Goal: Check status: Check status

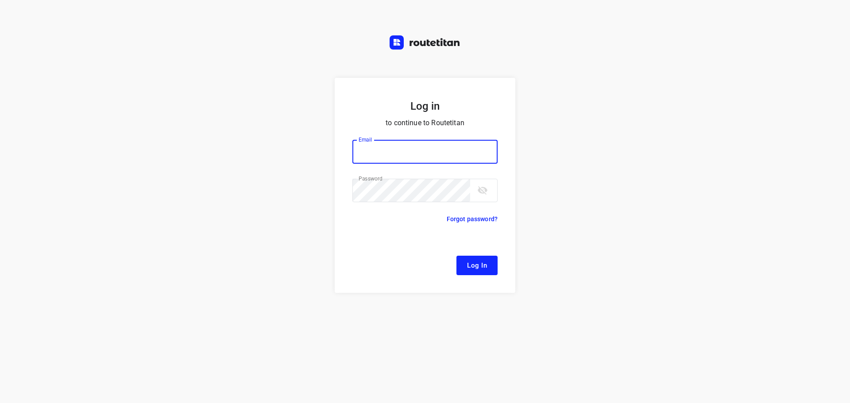
type input "[EMAIL_ADDRESS][DOMAIN_NAME]"
click at [480, 265] on span "Log In" at bounding box center [477, 266] width 20 height 12
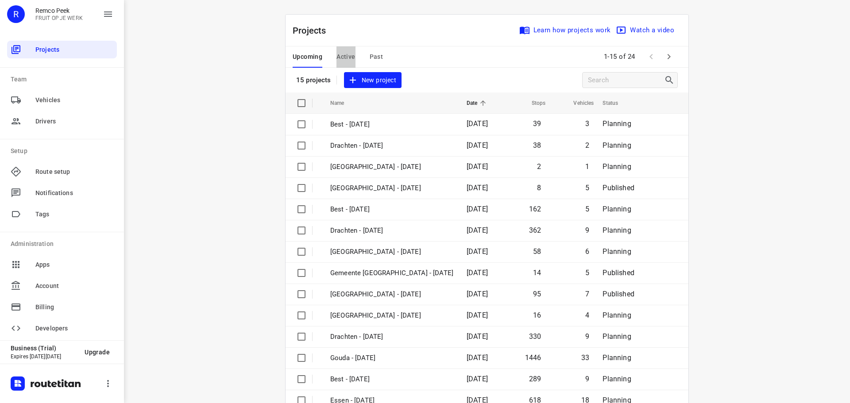
click at [338, 57] on span "Active" at bounding box center [346, 56] width 19 height 11
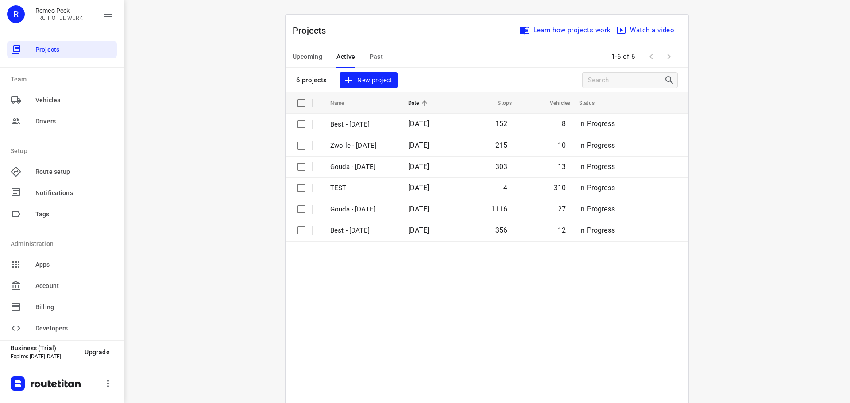
click at [297, 55] on span "Upcoming" at bounding box center [308, 56] width 30 height 11
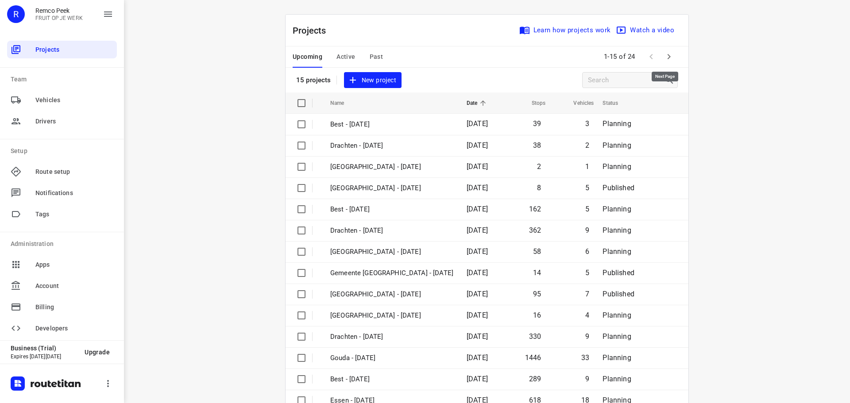
click at [669, 54] on icon "button" at bounding box center [669, 56] width 11 height 11
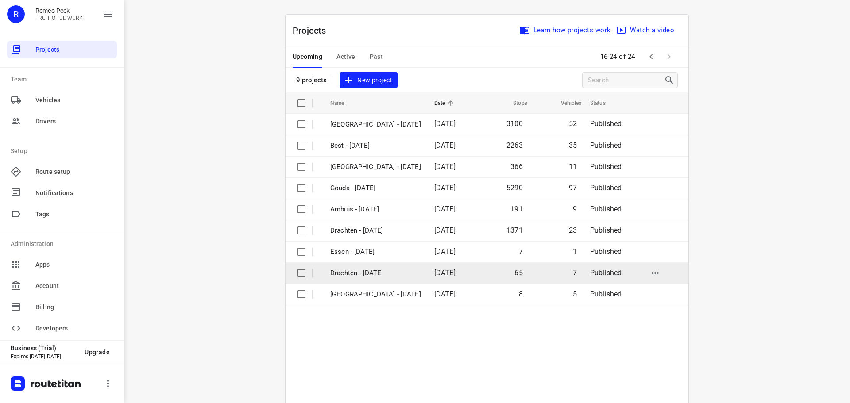
click at [376, 267] on td "Drachten - Friday" at bounding box center [375, 273] width 106 height 21
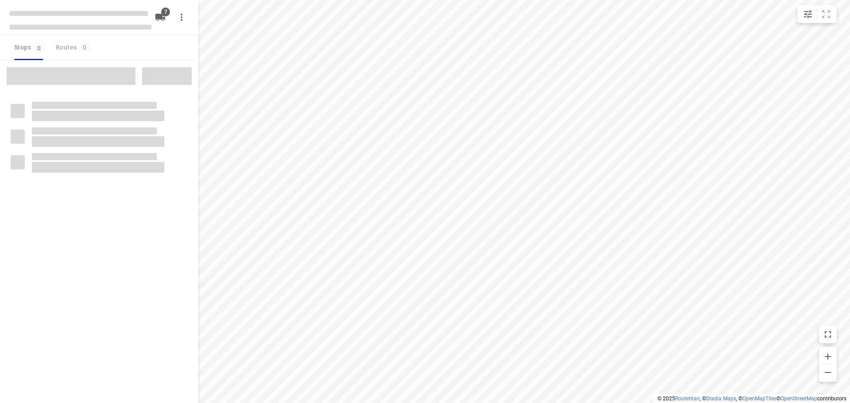
checkbox input "true"
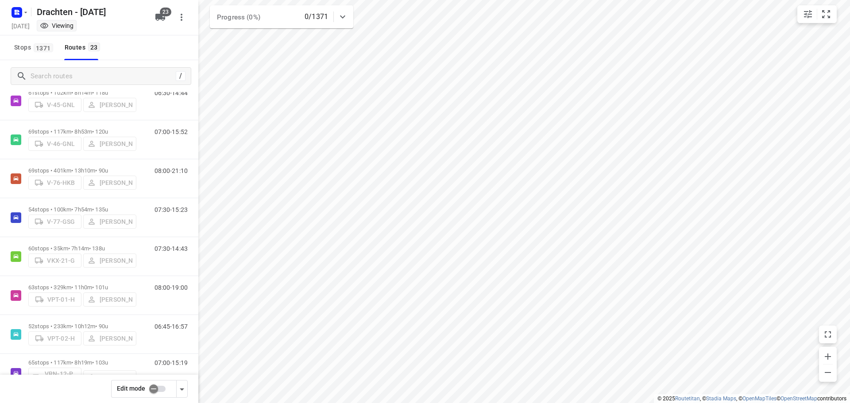
scroll to position [376, 0]
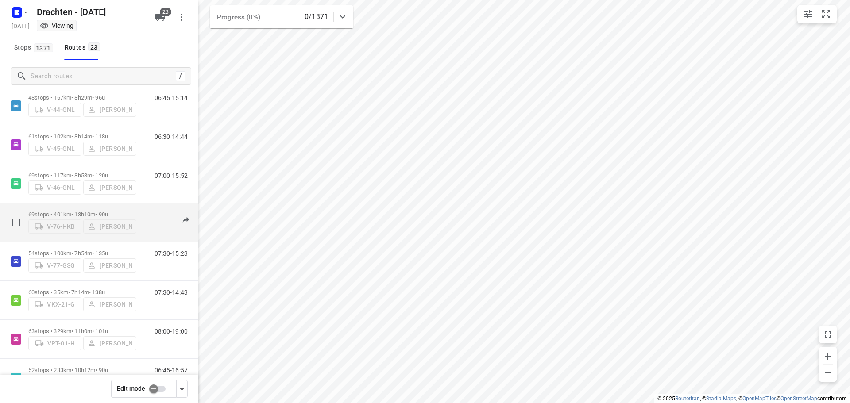
click at [90, 214] on p "69 stops • 401km • 13h10m • 90u" at bounding box center [82, 214] width 108 height 7
